Goal: Browse casually

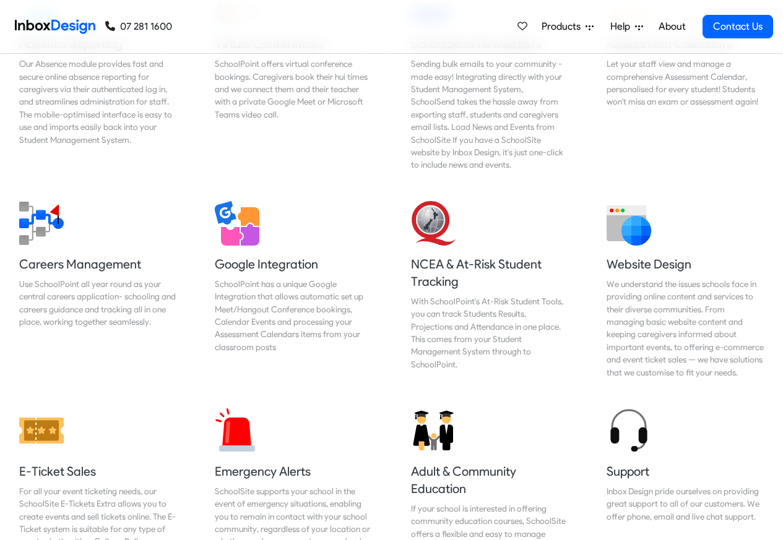
scroll to position [1410, 0]
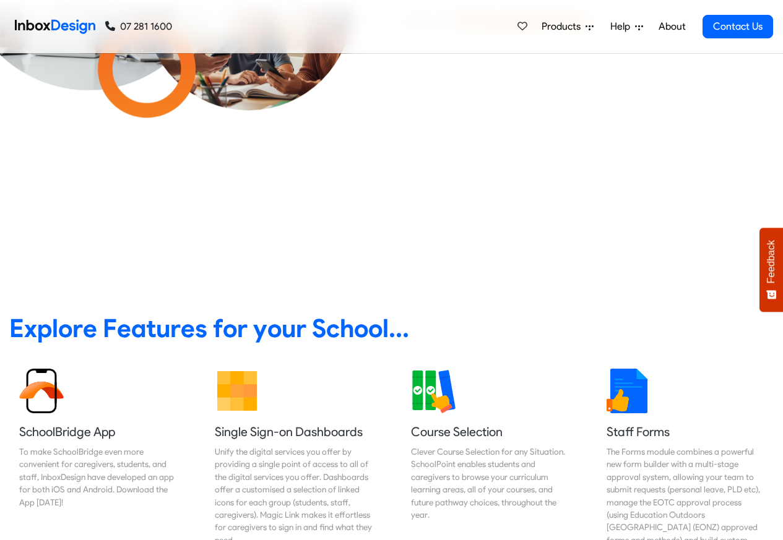
scroll to position [297, 0]
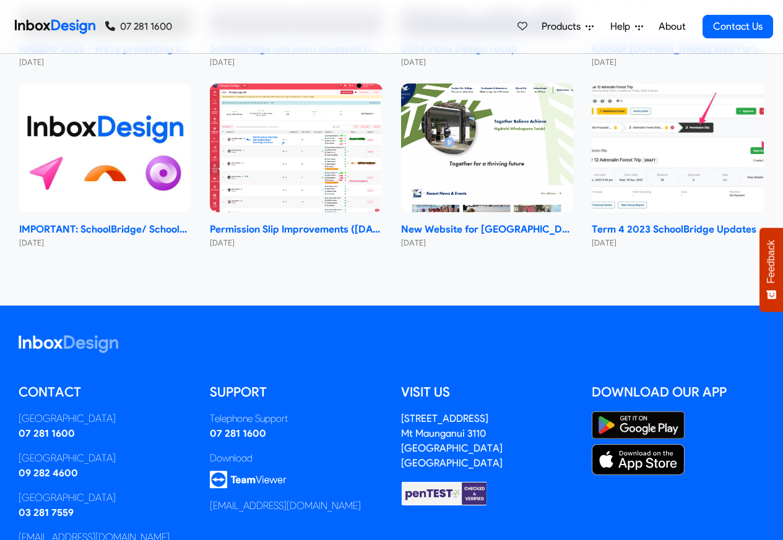
checkbox input "true"
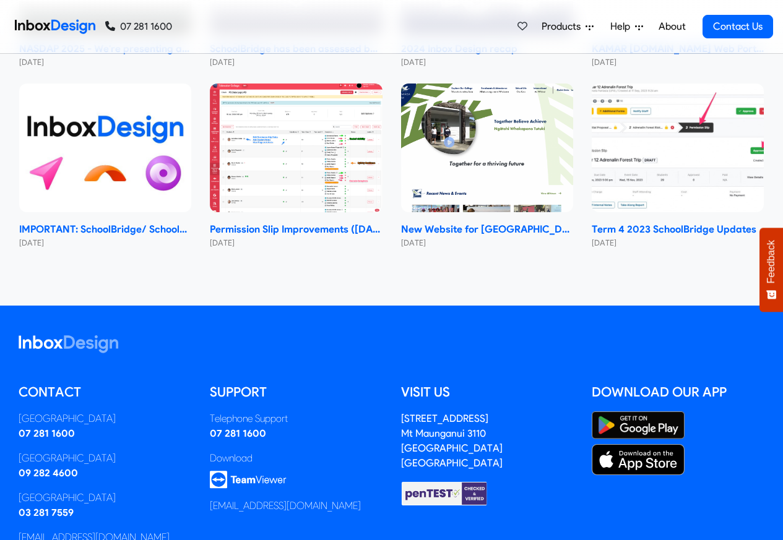
checkbox input "true"
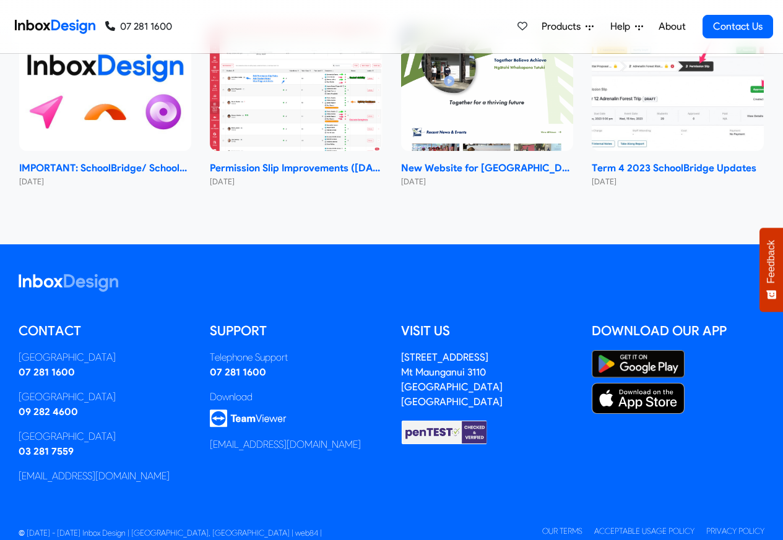
checkbox input "true"
checkbox input "false"
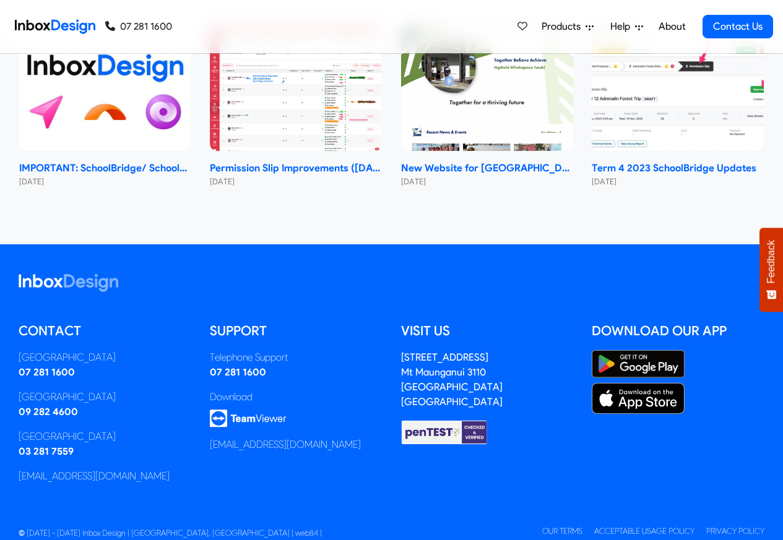
checkbox input "false"
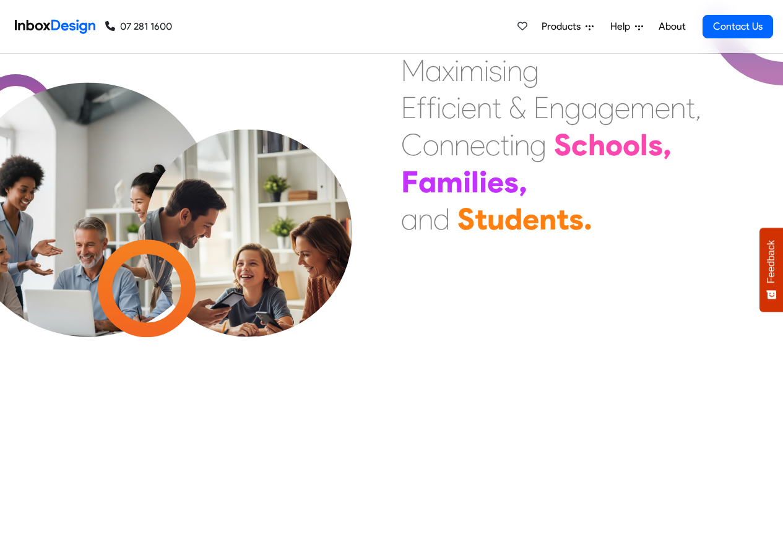
checkbox input "false"
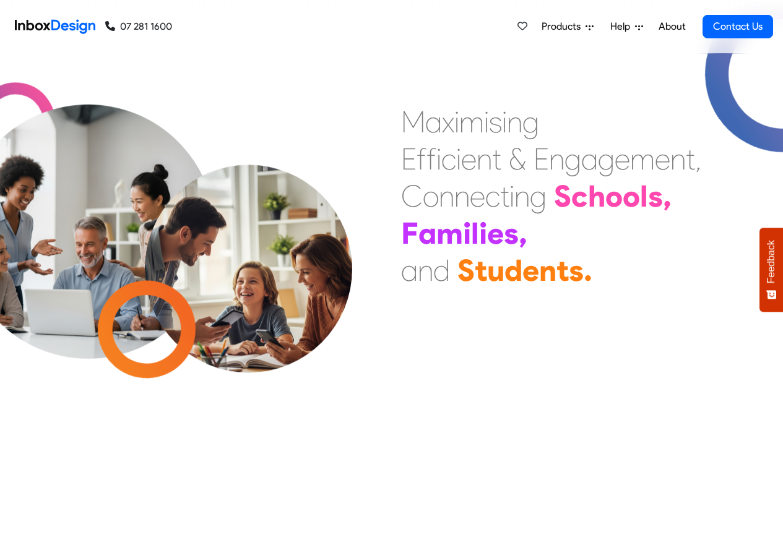
checkbox input "false"
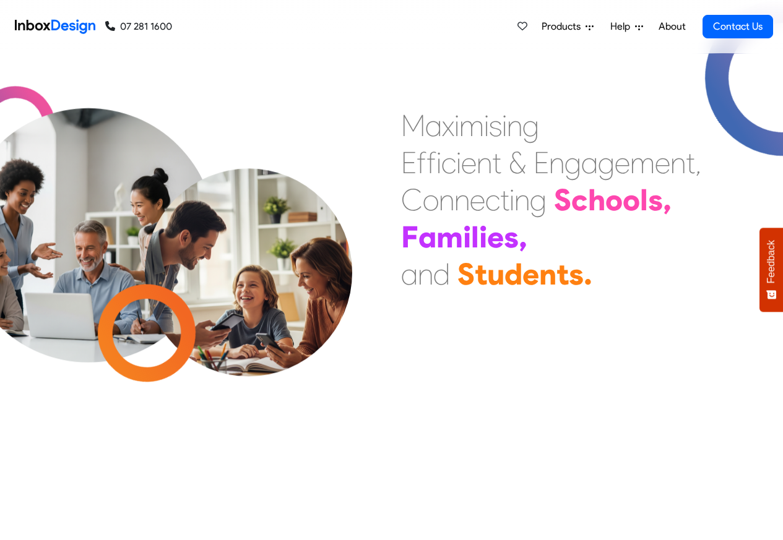
checkbox input "false"
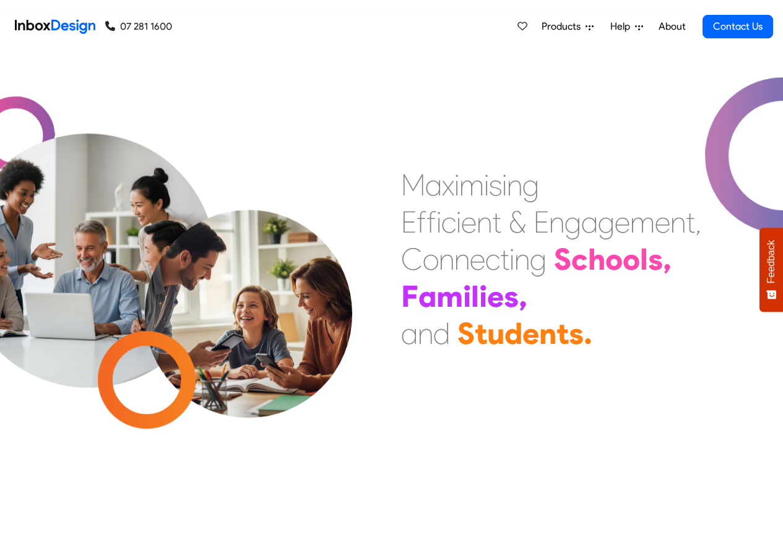
checkbox input "false"
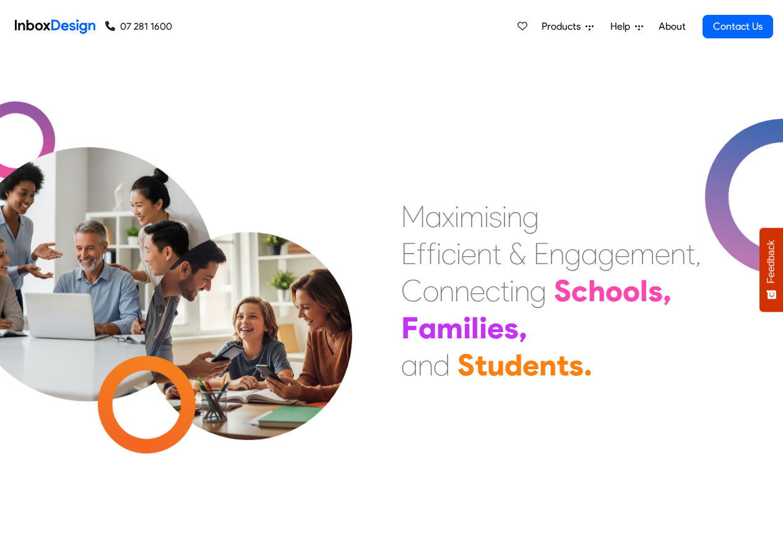
checkbox input "false"
